Goal: Task Accomplishment & Management: Complete application form

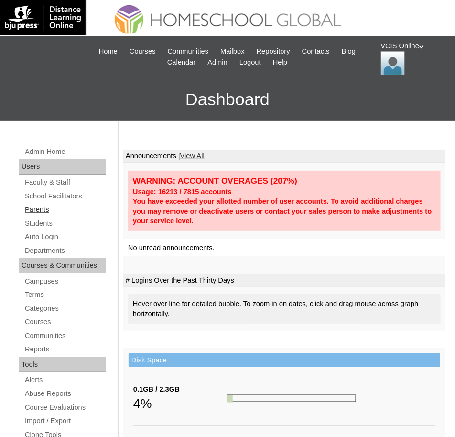
click at [33, 207] on link "Parents" at bounding box center [65, 210] width 82 height 12
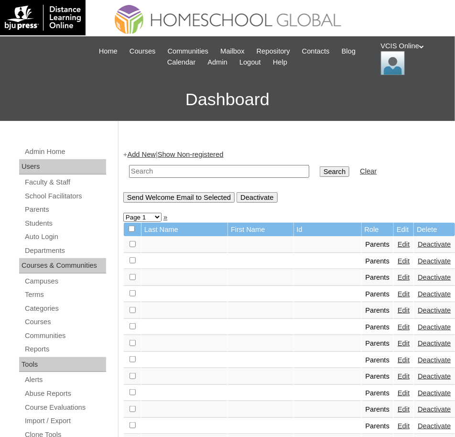
click at [150, 155] on link "Add New" at bounding box center [142, 155] width 28 height 8
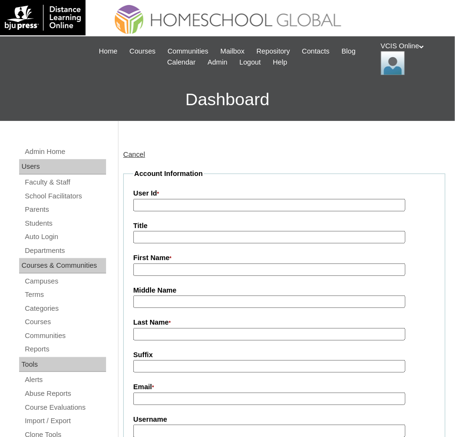
click at [164, 206] on input "User Id *" at bounding box center [269, 205] width 272 height 13
paste input "VCIS021-9C-PA2025"
type input "VCIS021-9C-PA2025"
click at [190, 266] on input "First Name *" at bounding box center [269, 269] width 272 height 13
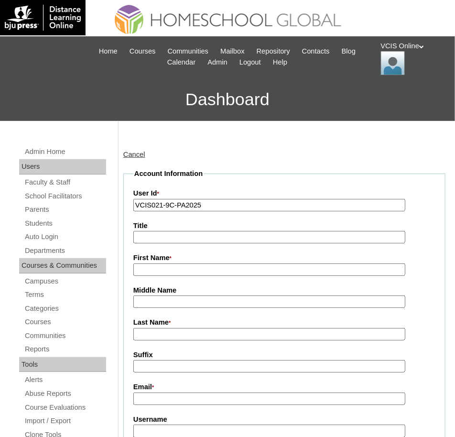
paste input "Sheryl Roselle Aragon De Guzman"
drag, startPoint x: 187, startPoint y: 269, endPoint x: 296, endPoint y: 274, distance: 108.7
click at [296, 274] on input "Sheryl Roselle Aragon De Guzman" at bounding box center [269, 269] width 272 height 13
type input "Sheryl Roselle"
click at [150, 301] on input "Middle Name" at bounding box center [269, 302] width 272 height 13
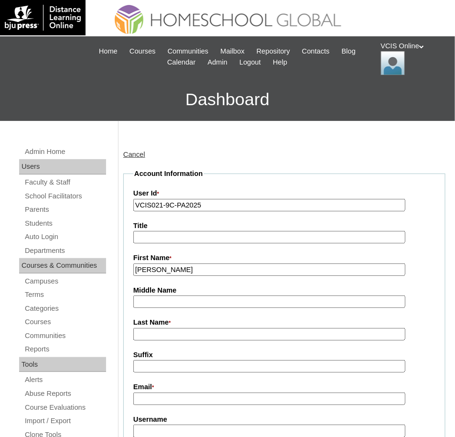
paste input "Aragon De Guzman"
drag, startPoint x: 163, startPoint y: 304, endPoint x: 240, endPoint y: 309, distance: 76.7
type input "Aragon"
click at [160, 333] on input "Last Name *" at bounding box center [269, 334] width 272 height 13
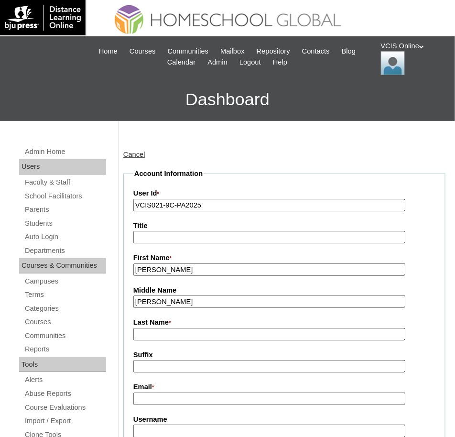
paste input "De Guzman"
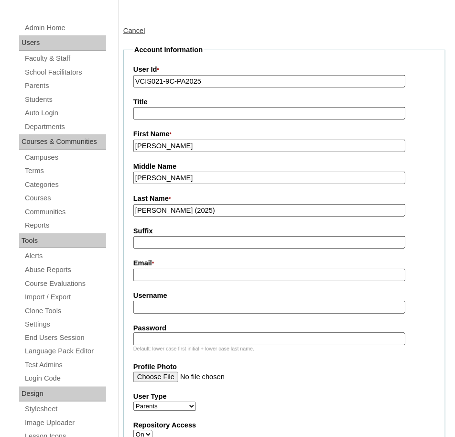
scroll to position [174, 0]
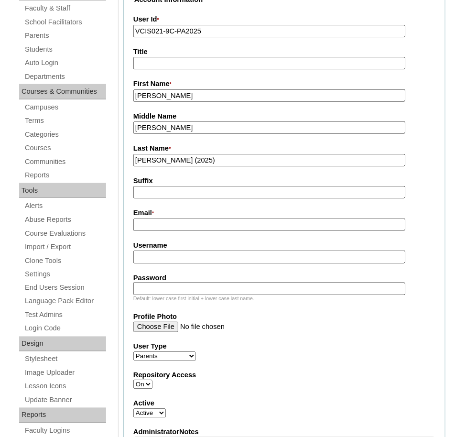
type input "[PERSON_NAME] (2025)"
click at [152, 220] on input "Email *" at bounding box center [269, 225] width 272 height 13
click at [145, 223] on input "Email *" at bounding box center [269, 225] width 272 height 13
paste input "shesdeguzman@gmail.com"
type input "shesdeguzman@gmail.com"
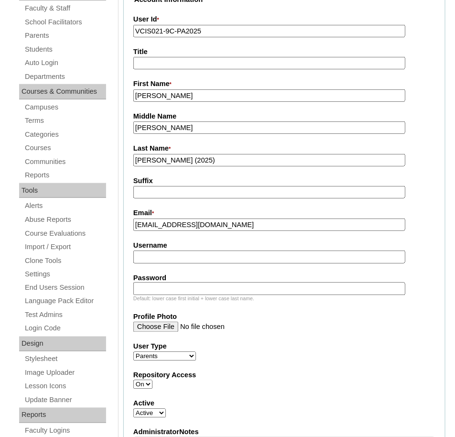
click at [173, 252] on input "Username" at bounding box center [269, 257] width 272 height 13
paste input "sdeguzman2025"
type input "sdeguzman2025"
click at [147, 290] on input "Password" at bounding box center [269, 289] width 272 height 13
paste input "SheRYLog"
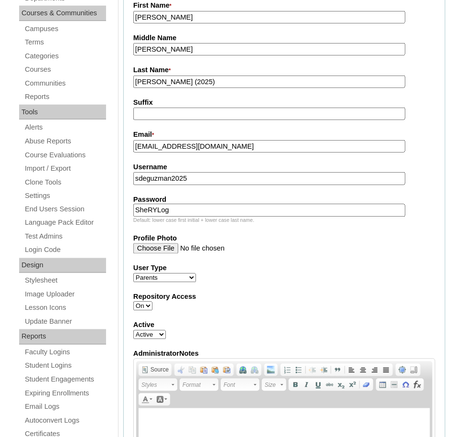
scroll to position [260, 0]
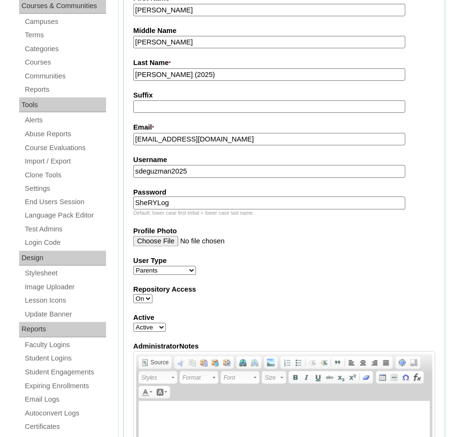
type input "SheRYLog"
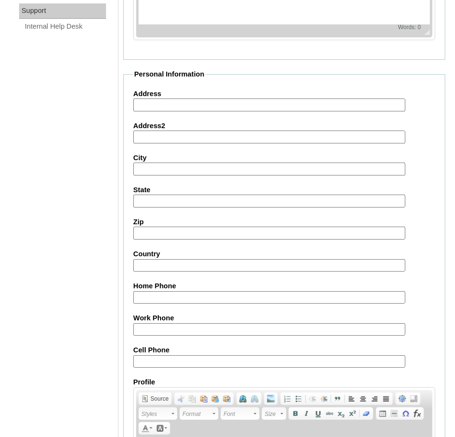
scroll to position [769, 0]
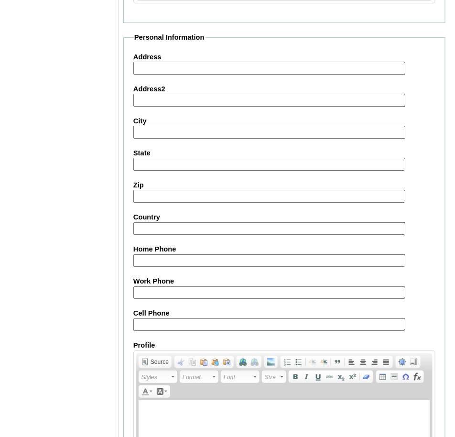
click at [145, 322] on input "Cell Phone" at bounding box center [269, 324] width 272 height 13
paste input "63-9175978952/"
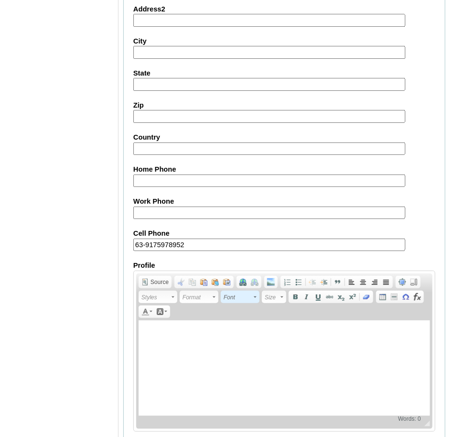
scroll to position [889, 0]
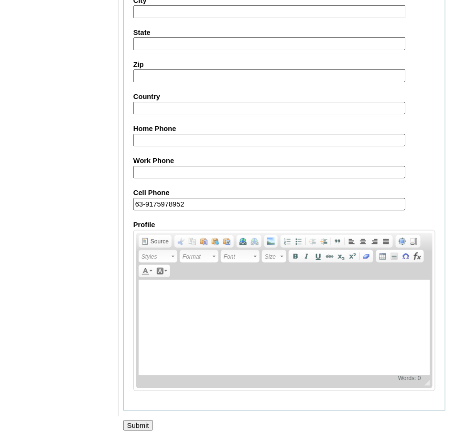
type input "63-9175978952"
click at [147, 431] on div at bounding box center [227, 436] width 455 height 10
click at [145, 425] on input "Submit" at bounding box center [138, 425] width 30 height 11
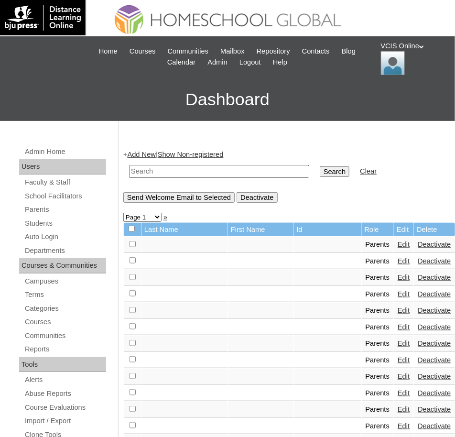
click at [160, 175] on input "text" at bounding box center [219, 171] width 180 height 13
paste input "VCIS021-9C-PA2025"
type input "VCIS021-9C-PA2025"
click at [320, 166] on input "Search" at bounding box center [335, 171] width 30 height 11
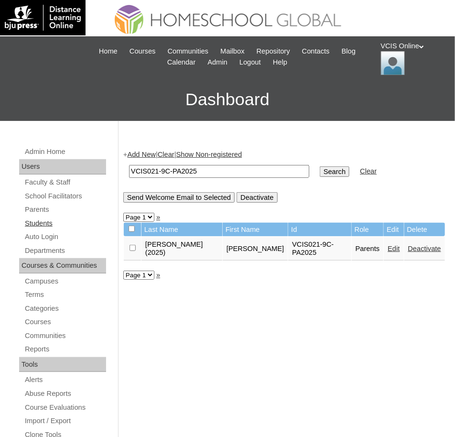
click at [45, 226] on link "Students" at bounding box center [65, 224] width 82 height 12
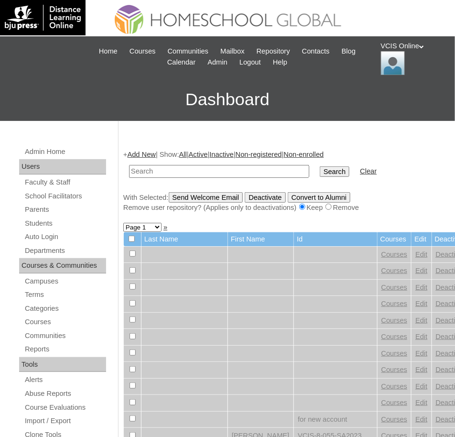
click at [143, 153] on link "Add New" at bounding box center [142, 155] width 28 height 8
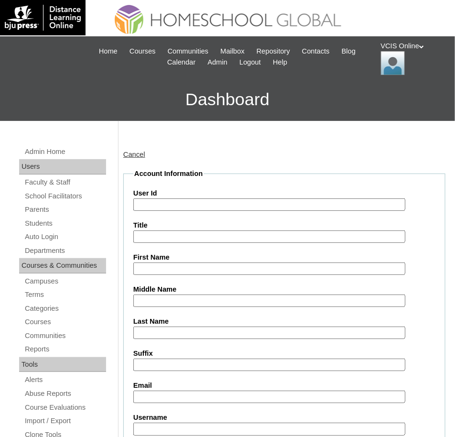
click at [152, 202] on input "User Id" at bounding box center [269, 204] width 272 height 13
paste input "VCIS024-9C-SA2025"
type input "VCIS024-9C-SA2025"
click at [172, 271] on input "First Name" at bounding box center [269, 269] width 272 height 13
click at [153, 264] on input "First Name" at bounding box center [269, 269] width 272 height 13
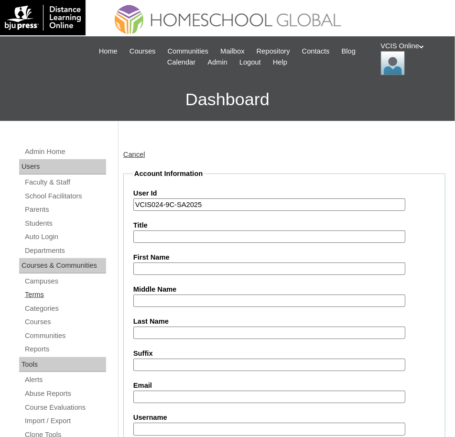
paste input "Sloane Emmanuelle"
type input "Sloane Emmanuelle"
click at [171, 306] on input "Middle Name" at bounding box center [269, 301] width 272 height 13
paste input "Aragon"
type input "Aragon"
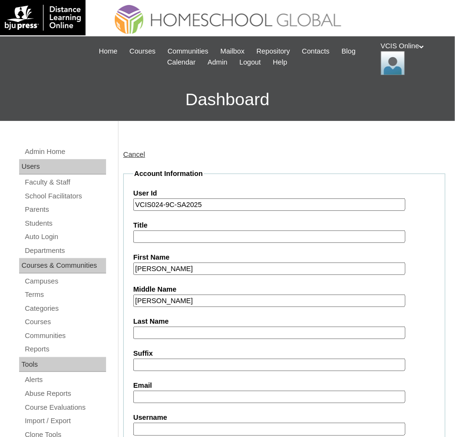
click at [152, 332] on input "Last Name" at bounding box center [269, 333] width 272 height 13
paste input "De Guzman"
type input "De Guzman"
click at [175, 363] on input "Suffix" at bounding box center [269, 365] width 272 height 13
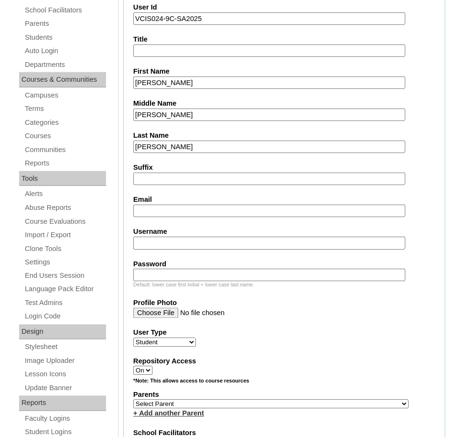
scroll to position [187, 0]
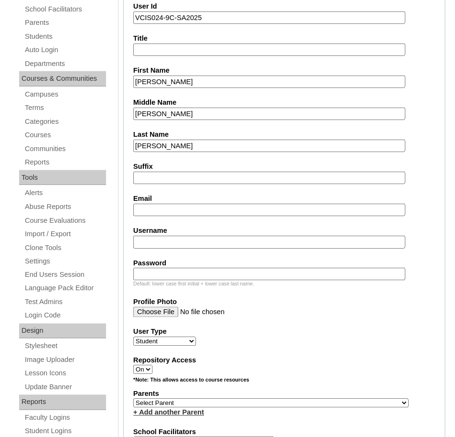
click at [158, 210] on input "Email" at bounding box center [269, 210] width 272 height 13
paste input "shesdeguzman@gmail.com"
type input "shesdeguzman@gmail.com"
click at [171, 236] on input "Username" at bounding box center [269, 242] width 272 height 13
click at [158, 241] on input "Username" at bounding box center [269, 242] width 272 height 13
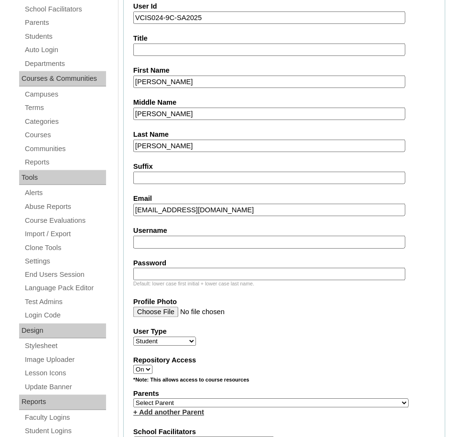
click at [158, 241] on input "Username" at bounding box center [269, 242] width 272 height 13
paste input "sloane.deguzman2025"
type input "sloane.deguzman2025"
click at [150, 273] on input "Password" at bounding box center [269, 274] width 272 height 13
paste input "SoAneMuL"
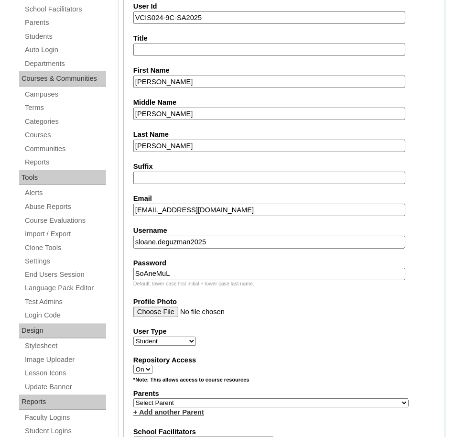
type input "SoAneMuL"
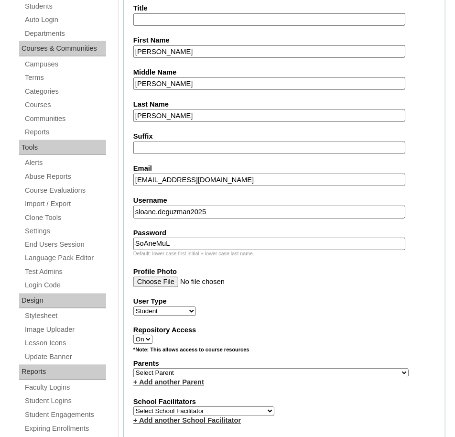
scroll to position [241, 0]
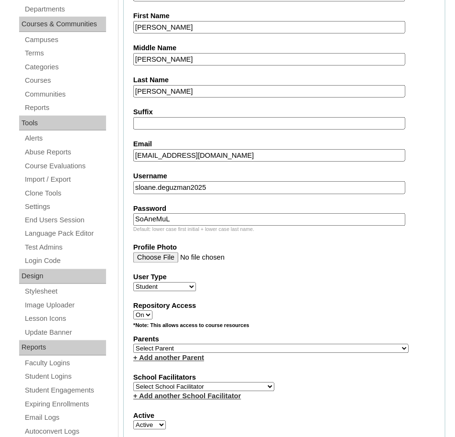
click at [193, 346] on select "Select Parent , , , , , , , , , , , , , , , , , , , , , , , , , , , , , , , , ,…" at bounding box center [270, 348] width 275 height 9
select select "43308"
click at [222, 383] on select "Select School Facilitator Norman Añain Ruffa Abadijas Mary Abella Gloryfe Abion…" at bounding box center [203, 387] width 141 height 9
select select "36583"
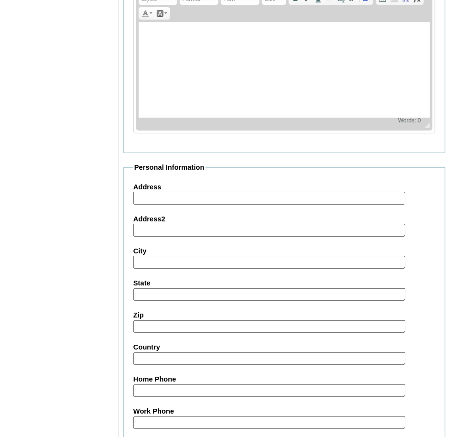
scroll to position [828, 0]
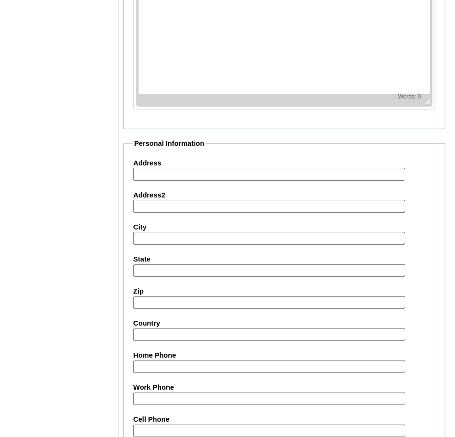
click at [143, 425] on input "Cell Phone" at bounding box center [269, 431] width 272 height 13
paste input "63-9175978952"
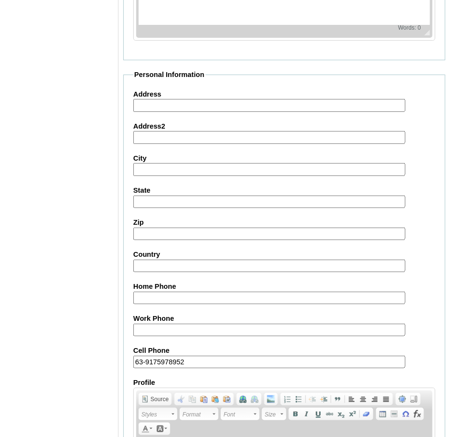
scroll to position [1050, 0]
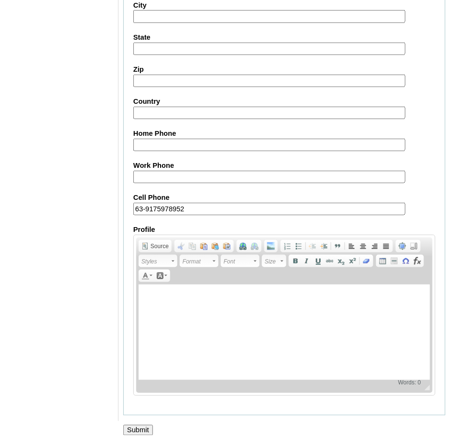
type input "63-9175978952"
click at [142, 425] on input "Submit" at bounding box center [138, 430] width 30 height 11
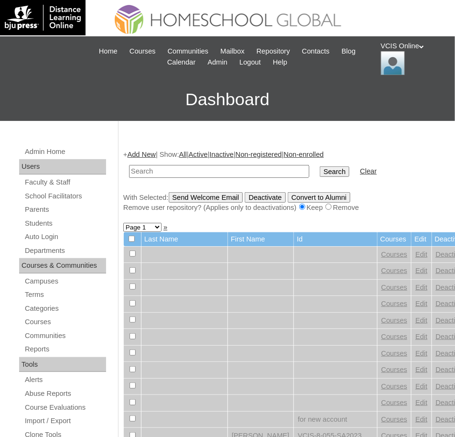
click at [158, 170] on input "text" at bounding box center [219, 171] width 180 height 13
paste input "VCIS024-9C-SA2025"
type input "VCIS024-9C-SA2025"
click at [326, 173] on input "Search" at bounding box center [335, 171] width 30 height 11
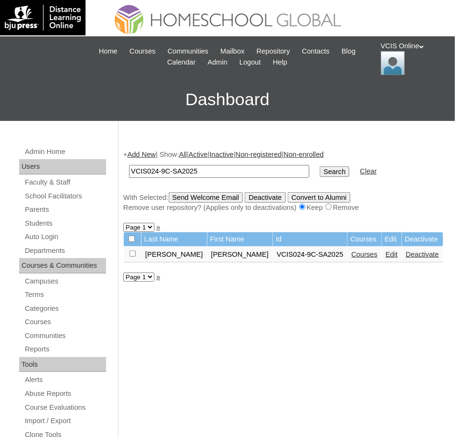
click at [358, 258] on link "Courses" at bounding box center [364, 255] width 26 height 8
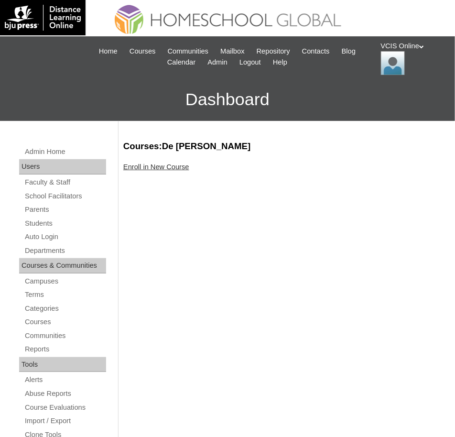
click at [171, 167] on link "Enroll in New Course" at bounding box center [156, 167] width 66 height 8
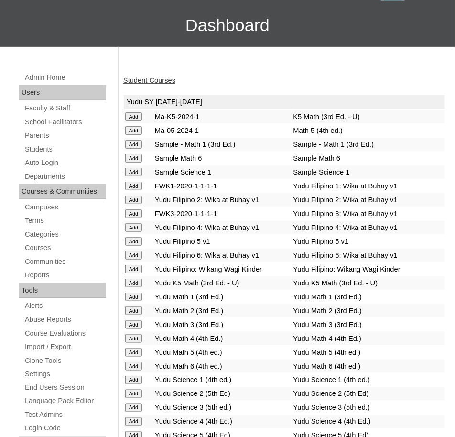
scroll to position [2128, 0]
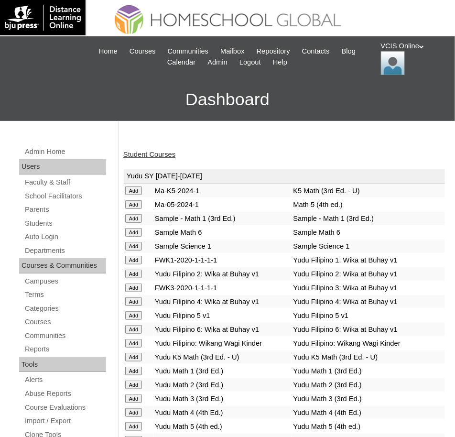
scroll to position [3109, 0]
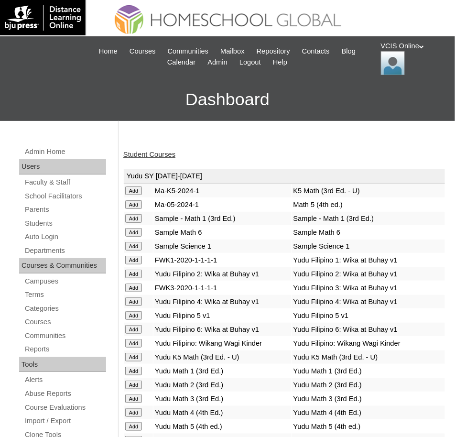
scroll to position [2783, 0]
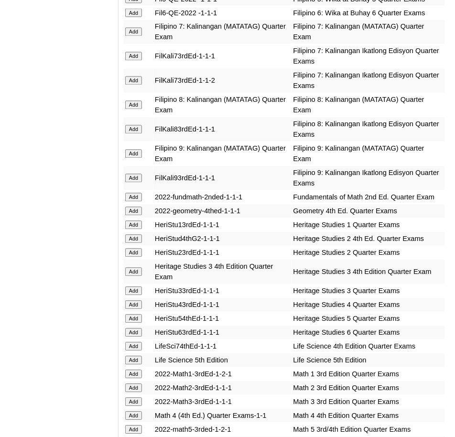
scroll to position [3301, 0]
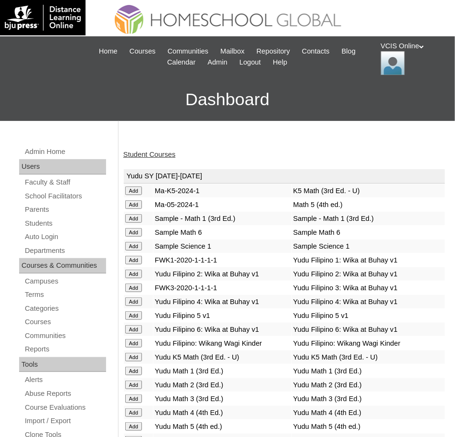
scroll to position [2728, 0]
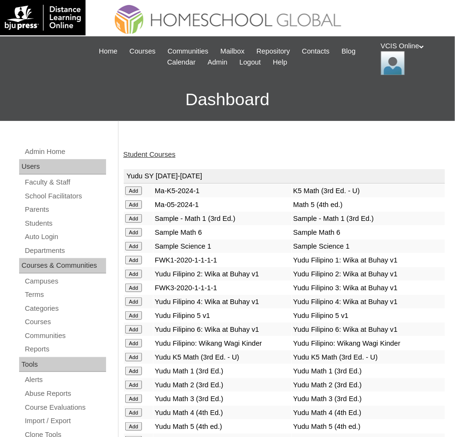
click at [138, 153] on link "Student Courses" at bounding box center [149, 155] width 52 height 8
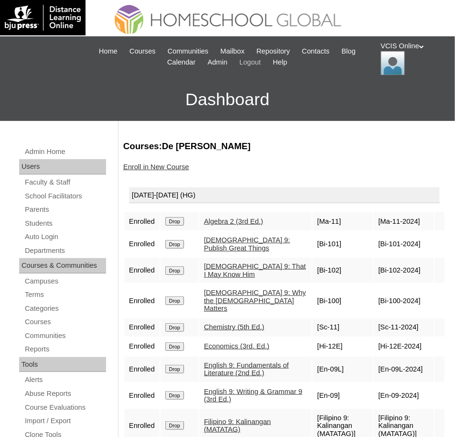
click at [261, 62] on span "Logout" at bounding box center [251, 62] width 22 height 11
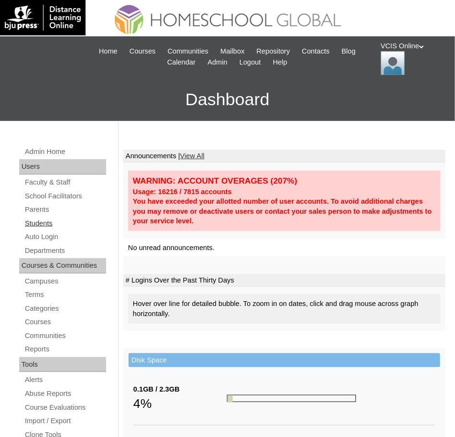
click at [35, 222] on link "Students" at bounding box center [65, 224] width 82 height 12
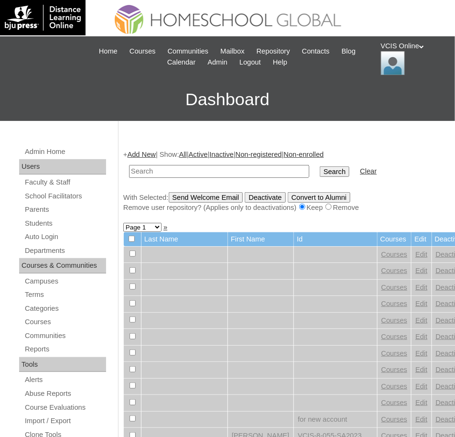
click at [186, 172] on input "text" at bounding box center [219, 171] width 180 height 13
type input "VCIS0018-9C-SA2025"
click at [325, 173] on input "Search" at bounding box center [335, 171] width 30 height 11
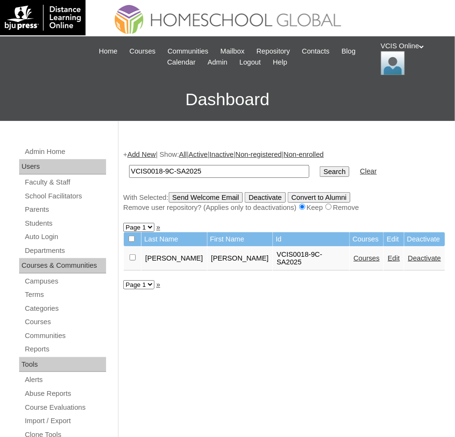
click at [388, 254] on link "Edit" at bounding box center [394, 258] width 12 height 8
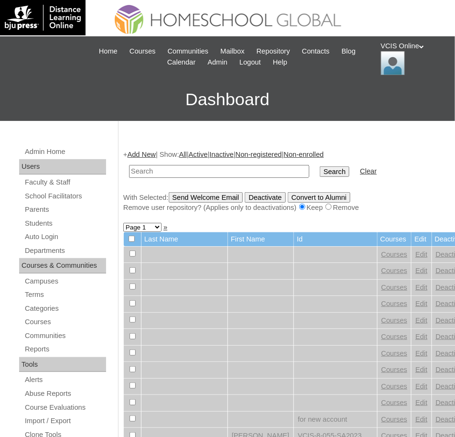
paste input "VCIS018-9C-SA2025"
type input "VCIS018-9C-SA2025"
click at [320, 166] on input "Search" at bounding box center [335, 171] width 30 height 11
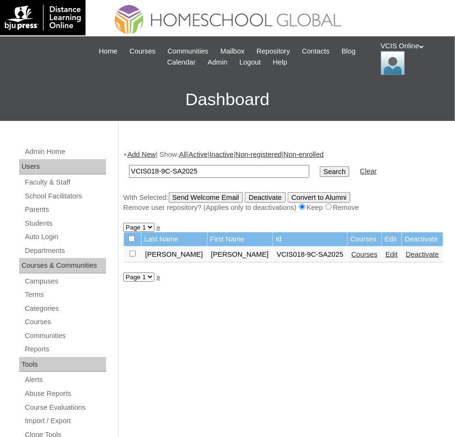
drag, startPoint x: 216, startPoint y: 167, endPoint x: 112, endPoint y: 167, distance: 103.8
paste input "019"
type input "VCIS0019-9C-SA2025"
click at [320, 166] on input "Search" at bounding box center [335, 171] width 30 height 11
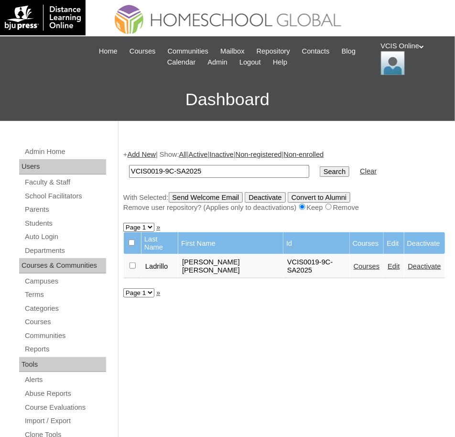
click at [388, 264] on link "Edit" at bounding box center [394, 267] width 12 height 8
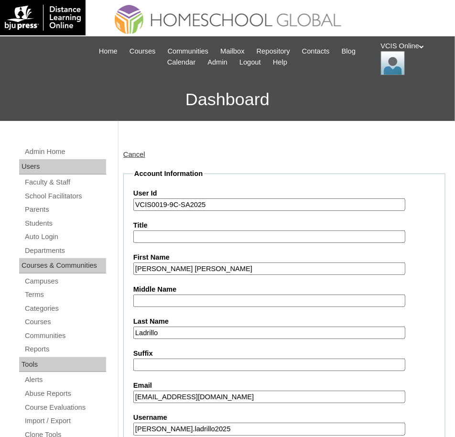
click at [158, 206] on input "VCIS0019-9C-SA2025" at bounding box center [269, 204] width 272 height 13
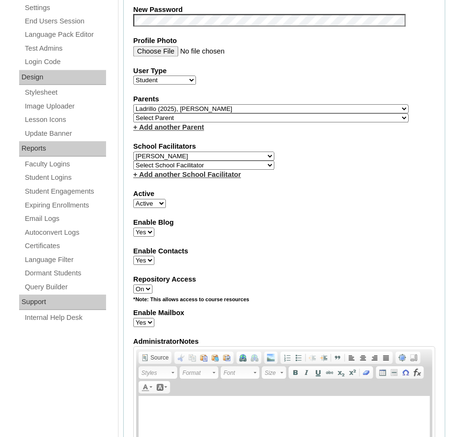
scroll to position [1059, 0]
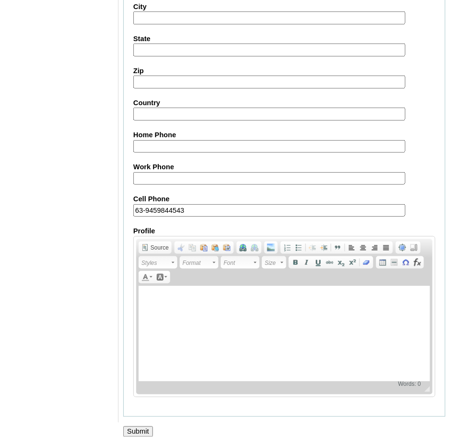
type input "VCIS019-9C-SA2025"
click at [128, 427] on input "Submit" at bounding box center [138, 432] width 30 height 11
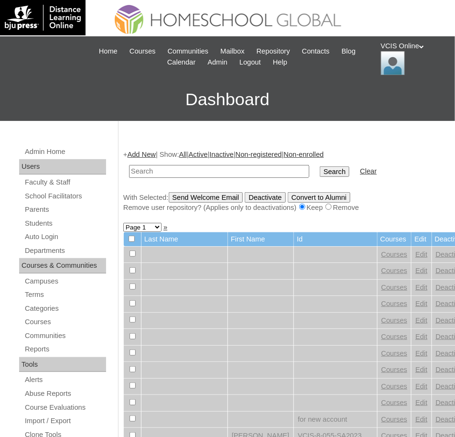
click at [168, 170] on input "text" at bounding box center [219, 171] width 180 height 13
paste input "VCIS0019-9C-SA2025"
click at [155, 173] on input "VCIS0019-9C-SA2025" at bounding box center [219, 171] width 180 height 13
type input "VCIS019-9C-SA2025"
click at [320, 166] on input "Search" at bounding box center [335, 171] width 30 height 11
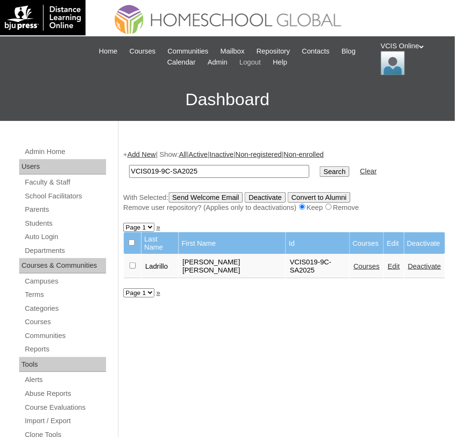
click at [261, 62] on span "Logout" at bounding box center [251, 62] width 22 height 11
